Goal: Browse casually

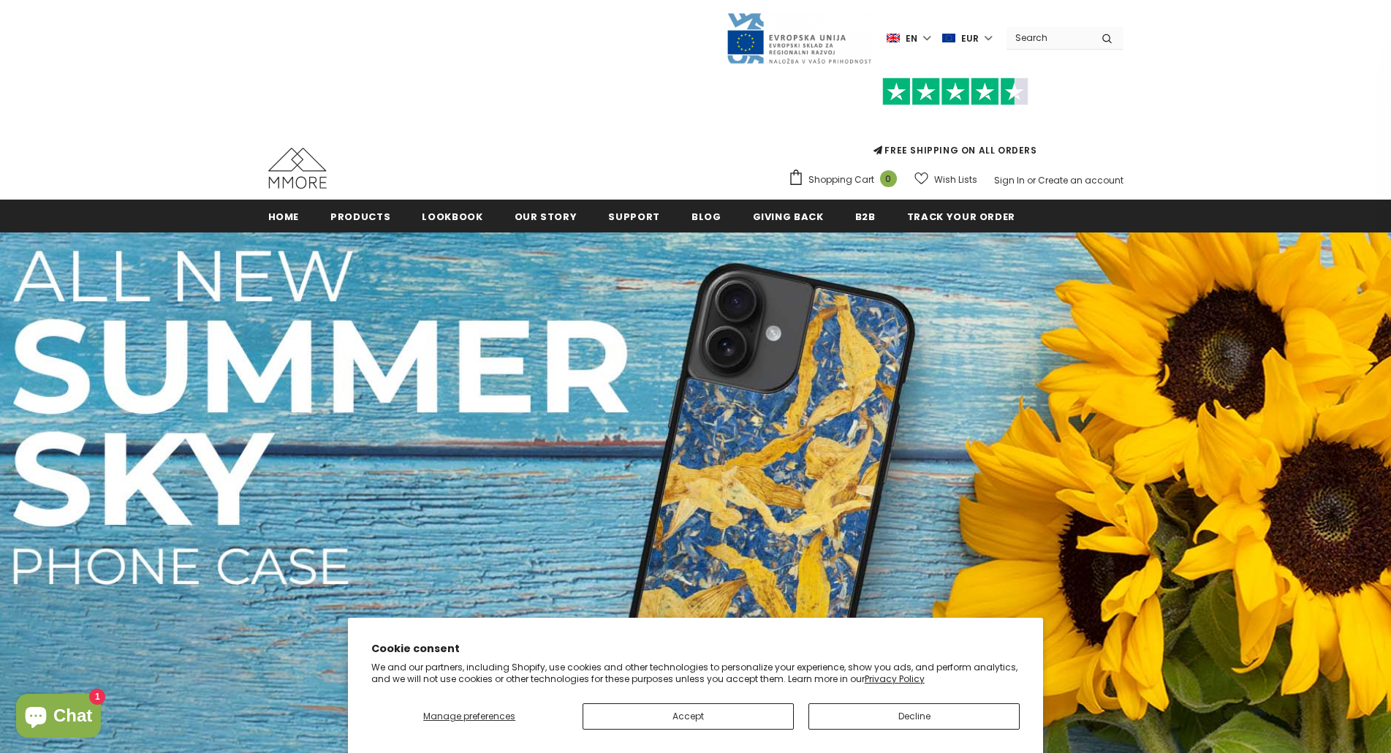
click at [299, 172] on img at bounding box center [297, 168] width 58 height 41
